Goal: Task Accomplishment & Management: Manage account settings

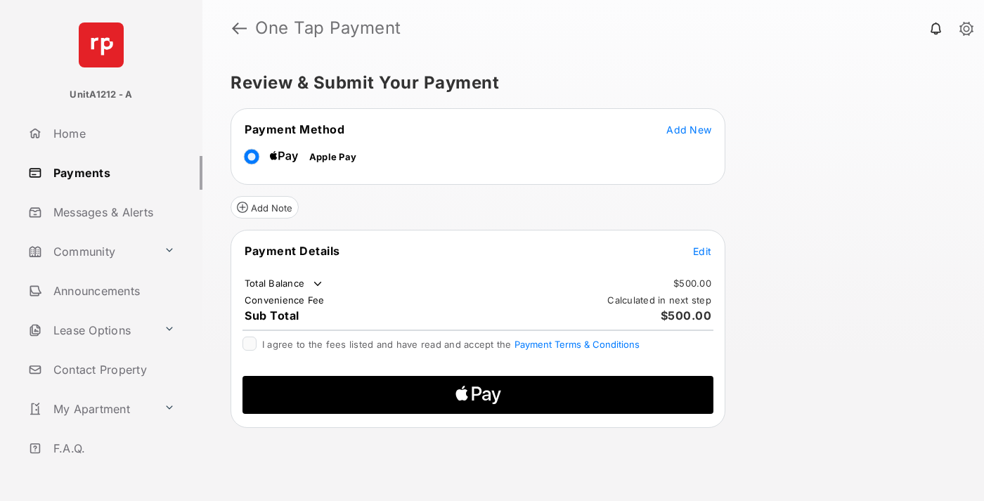
click at [689, 129] on span "Add New" at bounding box center [688, 130] width 45 height 12
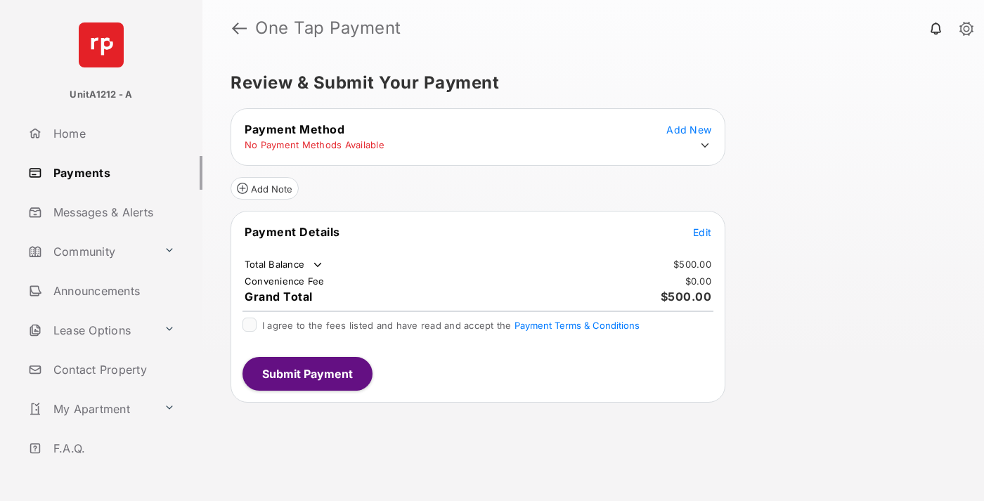
click at [705, 145] on icon at bounding box center [705, 145] width 13 height 13
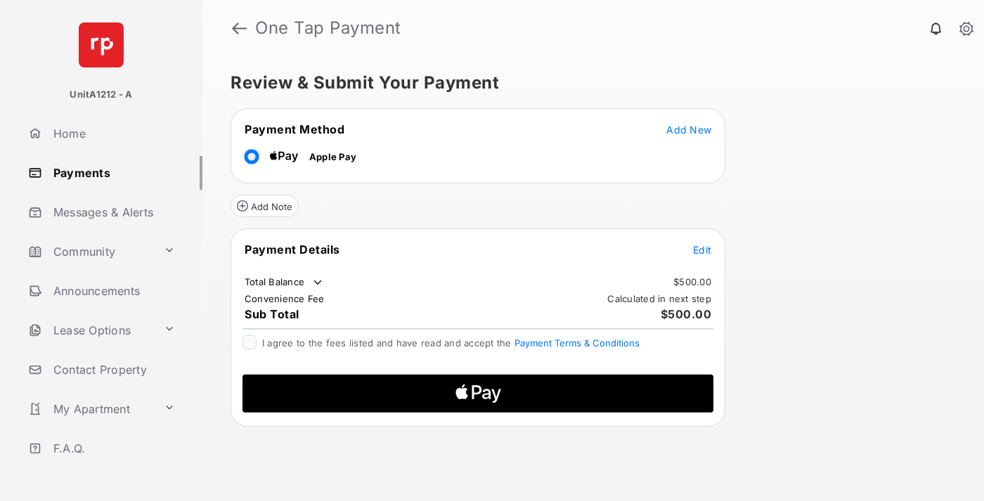
click at [702, 249] on span "Edit" at bounding box center [702, 250] width 18 height 12
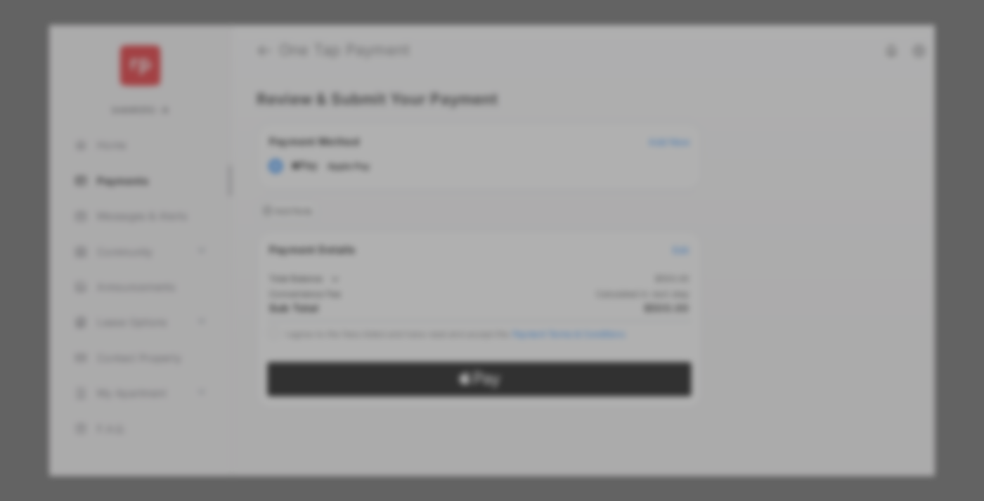
click at [466, 260] on div "Other Amount" at bounding box center [466, 260] width 228 height 24
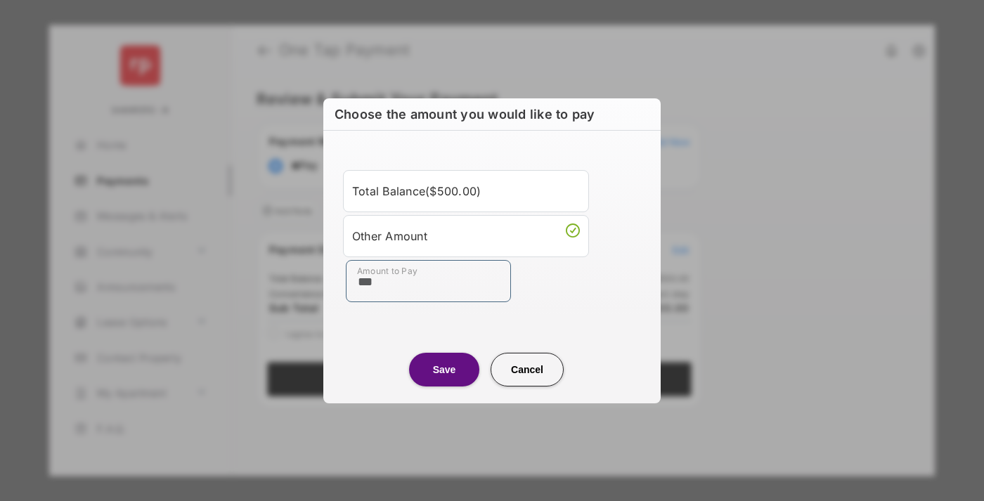
type input "***"
click at [444, 370] on button "Save" at bounding box center [444, 370] width 70 height 34
